Goal: Information Seeking & Learning: Find specific fact

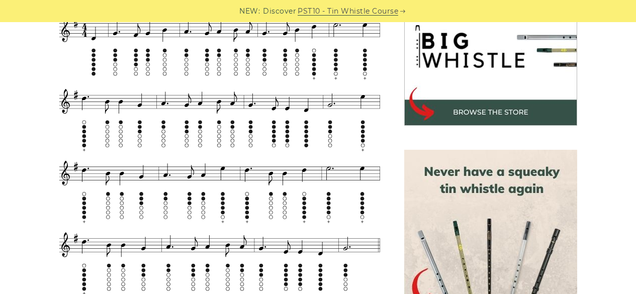
scroll to position [336, 0]
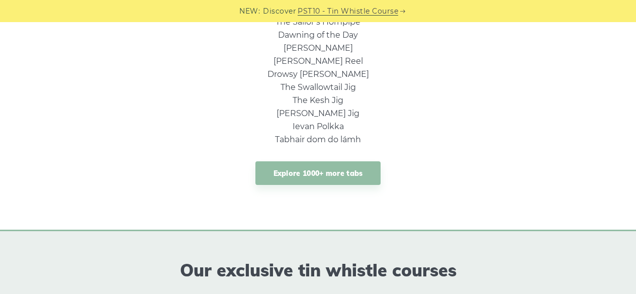
scroll to position [850, 0]
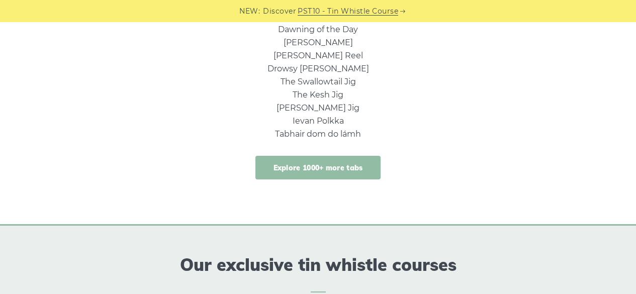
click at [321, 179] on link "Explore 1000+ more tabs" at bounding box center [318, 168] width 126 height 24
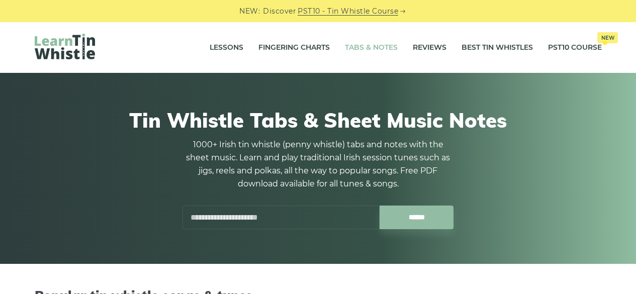
click at [299, 215] on input "text" at bounding box center [280, 218] width 197 height 24
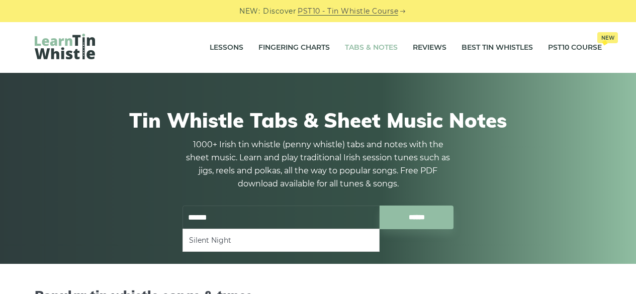
click at [248, 233] on ul "Silent Night" at bounding box center [280, 240] width 197 height 23
click at [216, 236] on li "Silent Night" at bounding box center [281, 240] width 184 height 12
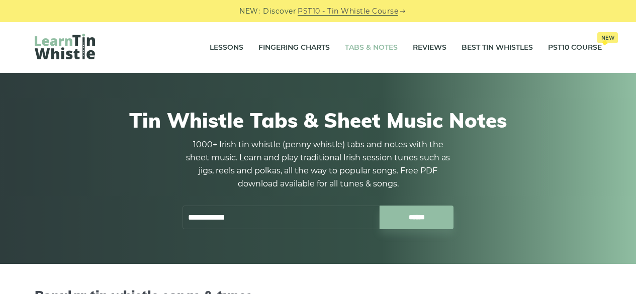
type input "**********"
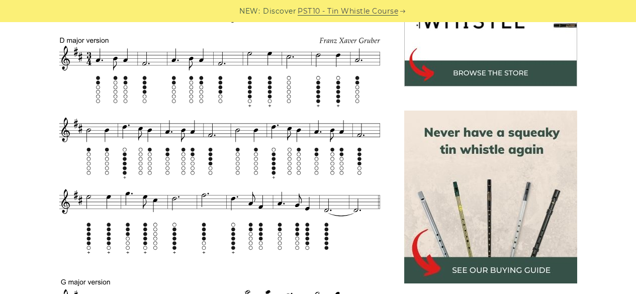
scroll to position [375, 0]
